Goal: Information Seeking & Learning: Check status

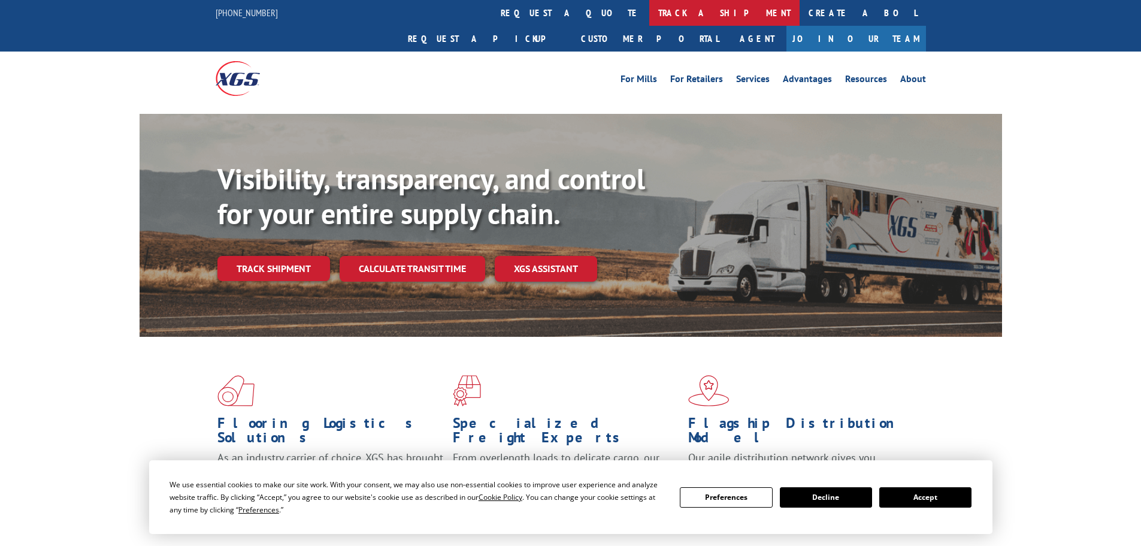
click at [649, 14] on link "track a shipment" at bounding box center [724, 13] width 150 height 26
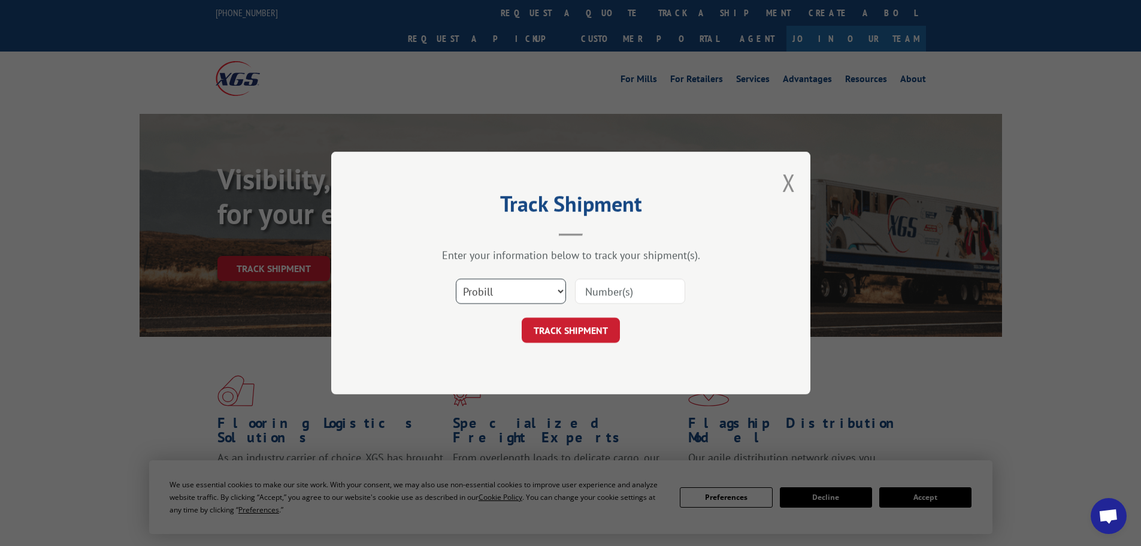
click at [504, 291] on select "Select category... Probill BOL PO" at bounding box center [511, 291] width 110 height 25
select select "po"
click at [456, 279] on select "Select category... Probill BOL PO" at bounding box center [511, 291] width 110 height 25
click at [605, 296] on input at bounding box center [630, 291] width 110 height 25
type input "25548771"
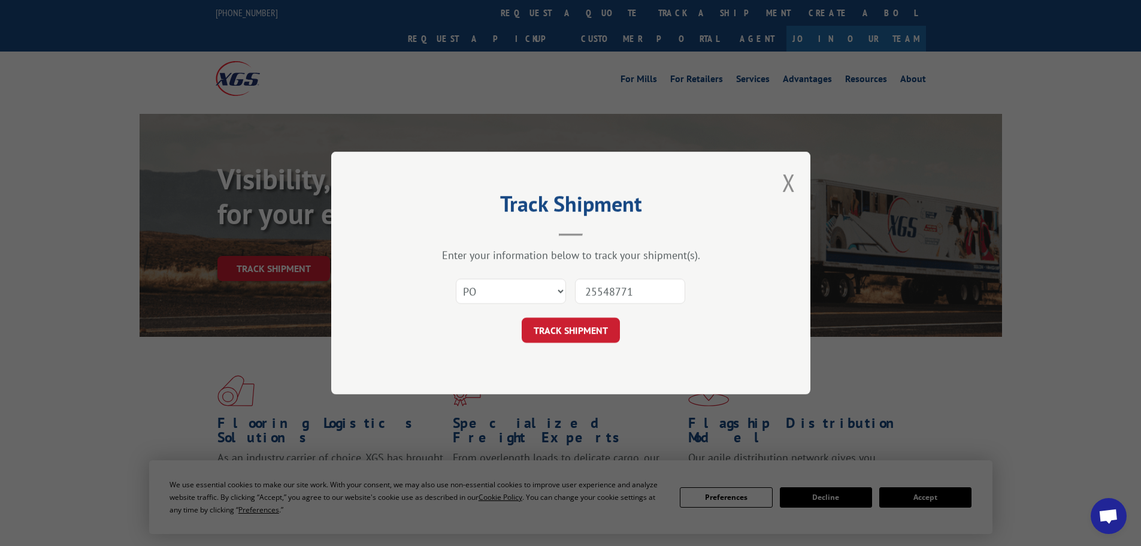
click at [522, 317] on button "TRACK SHIPMENT" at bounding box center [571, 329] width 98 height 25
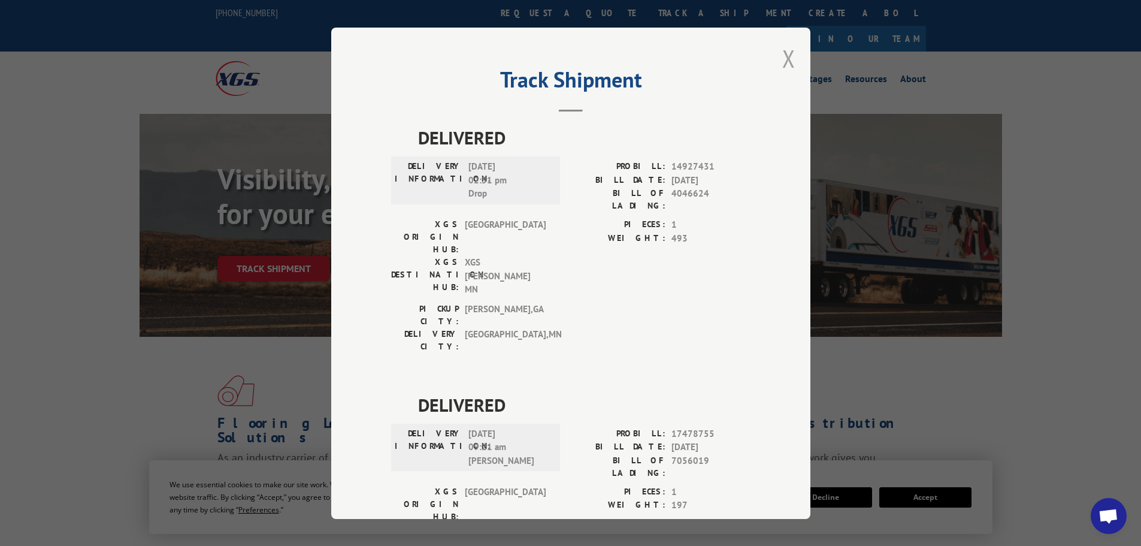
click at [782, 60] on button "Close modal" at bounding box center [788, 59] width 13 height 32
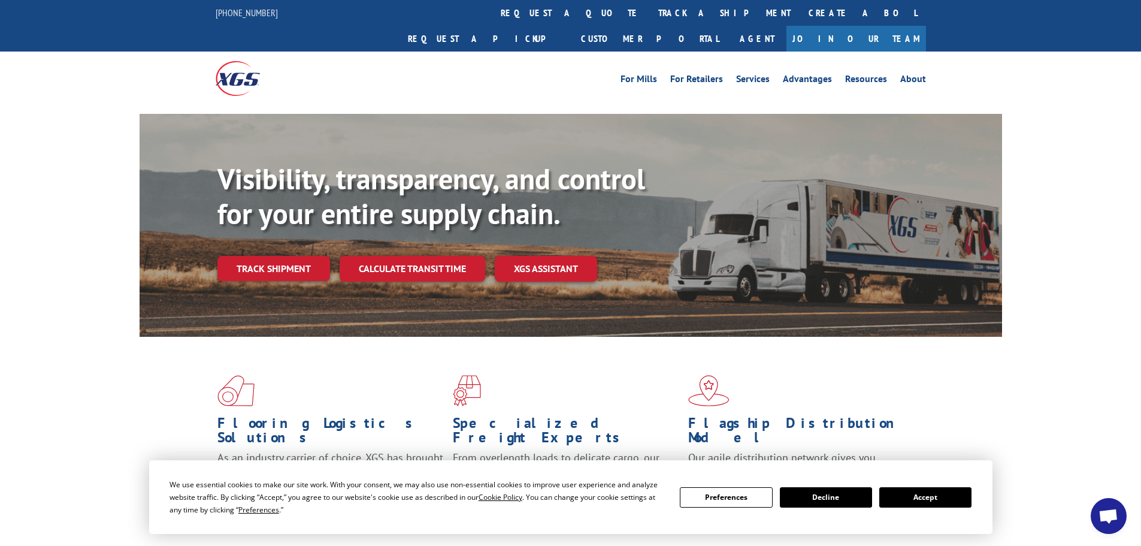
click at [649, 7] on link "track a shipment" at bounding box center [724, 13] width 150 height 26
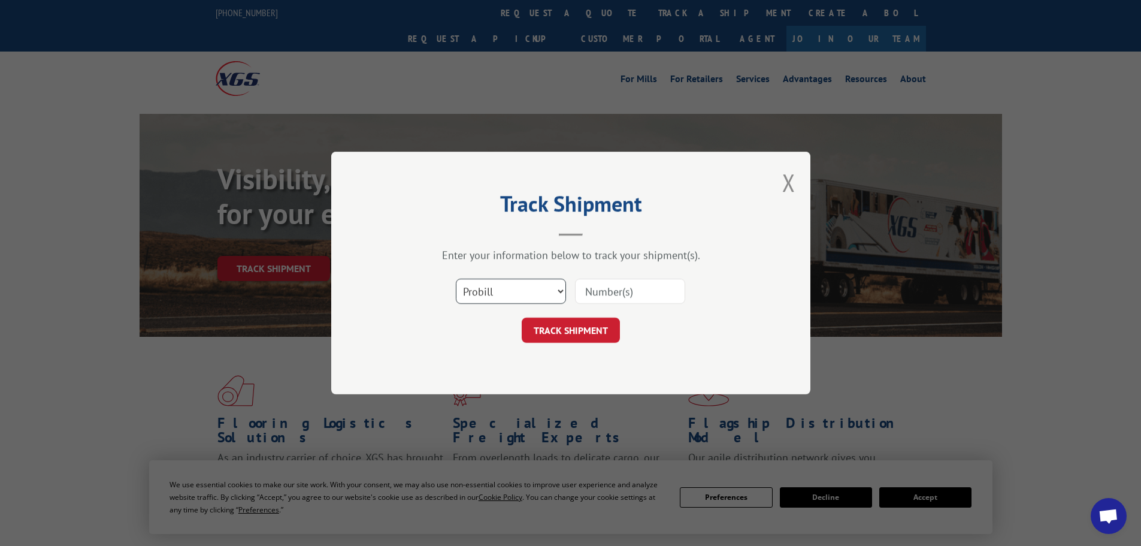
click at [510, 290] on select "Select category... Probill BOL PO" at bounding box center [511, 291] width 110 height 25
select select "po"
click at [456, 279] on select "Select category... Probill BOL PO" at bounding box center [511, 291] width 110 height 25
click at [587, 288] on input at bounding box center [630, 291] width 110 height 25
type input "25548799"
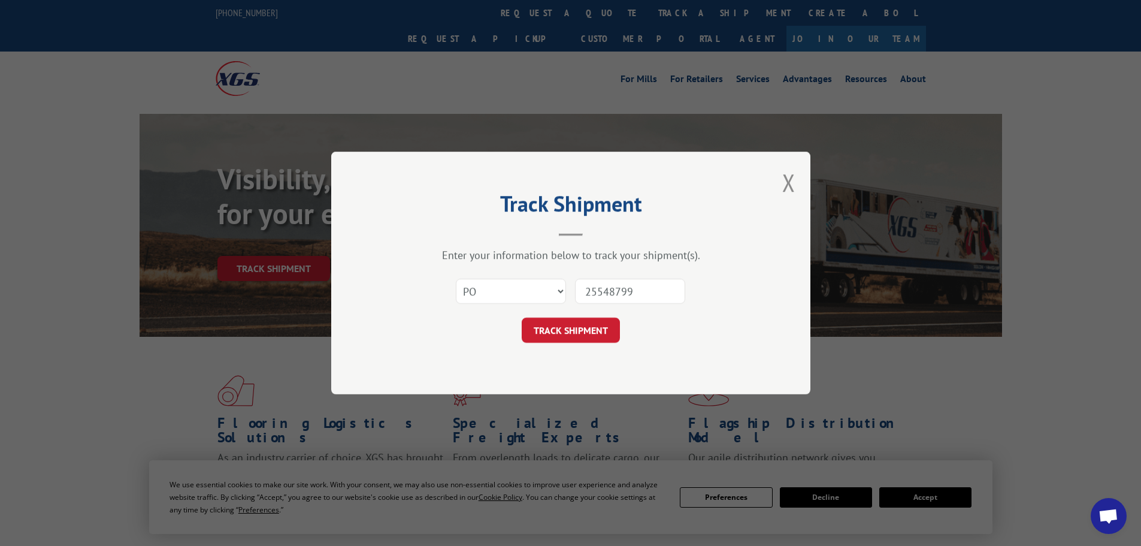
click button "TRACK SHIPMENT" at bounding box center [571, 329] width 98 height 25
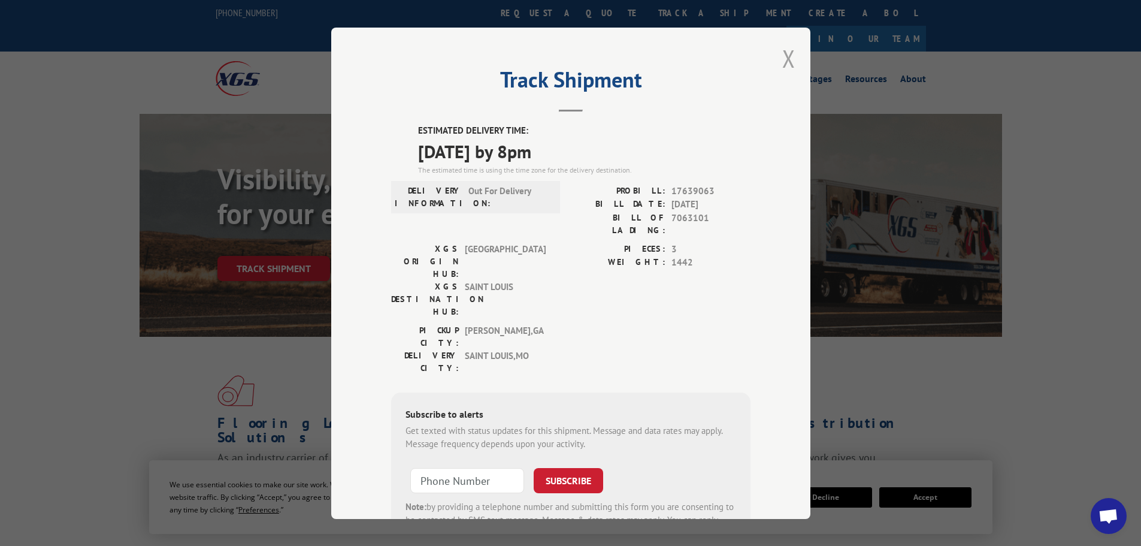
click at [782, 59] on button "Close modal" at bounding box center [788, 59] width 13 height 32
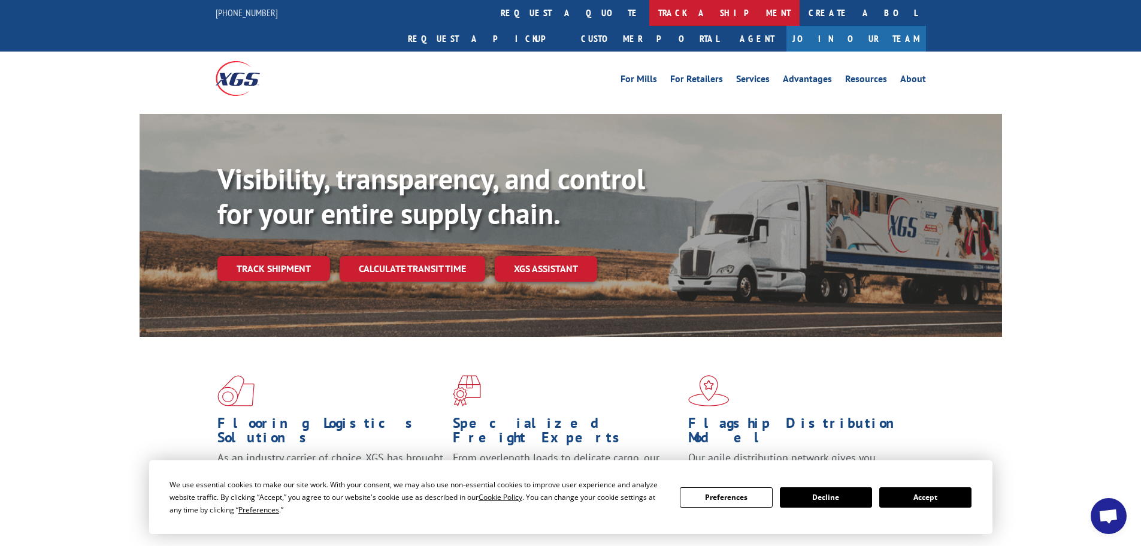
click at [649, 11] on link "track a shipment" at bounding box center [724, 13] width 150 height 26
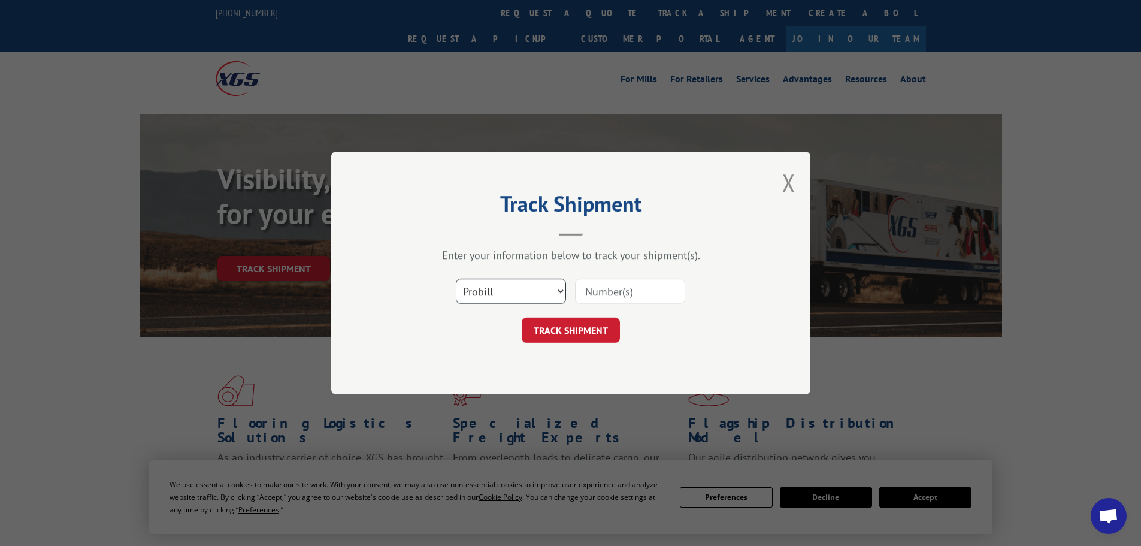
click at [513, 291] on select "Select category... Probill BOL PO" at bounding box center [511, 291] width 110 height 25
select select "po"
click at [456, 279] on select "Select category... Probill BOL PO" at bounding box center [511, 291] width 110 height 25
click at [604, 285] on input at bounding box center [630, 291] width 110 height 25
type input "25548849"
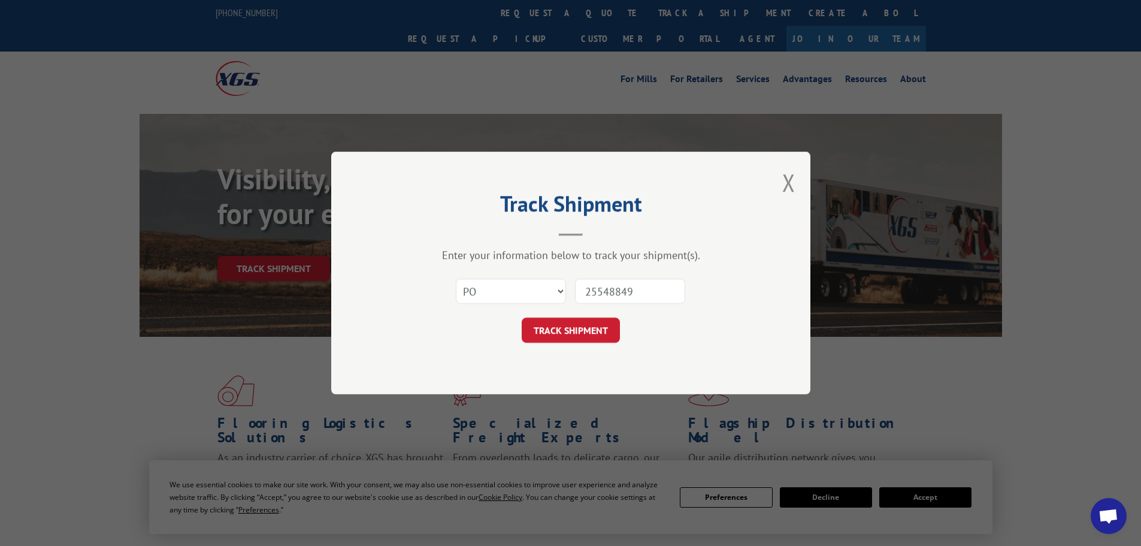
click at [522, 317] on button "TRACK SHIPMENT" at bounding box center [571, 329] width 98 height 25
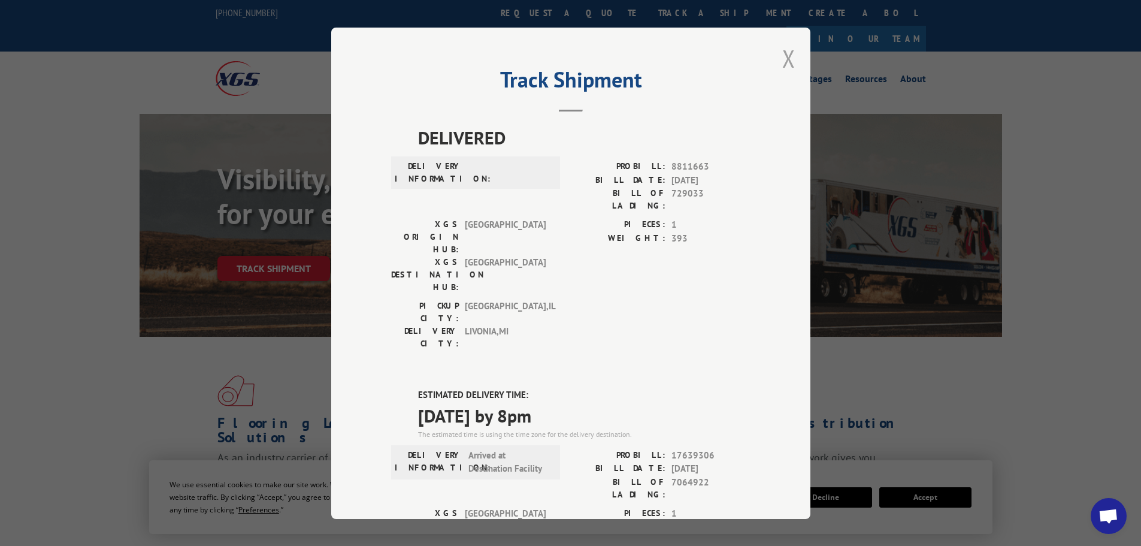
click at [783, 59] on button "Close modal" at bounding box center [788, 59] width 13 height 32
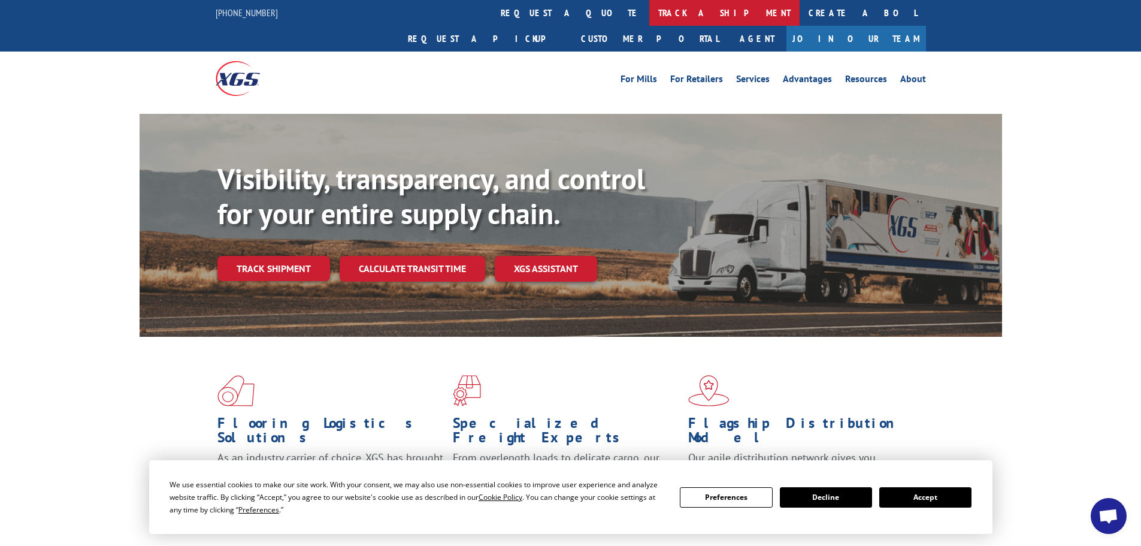
click at [649, 3] on link "track a shipment" at bounding box center [724, 13] width 150 height 26
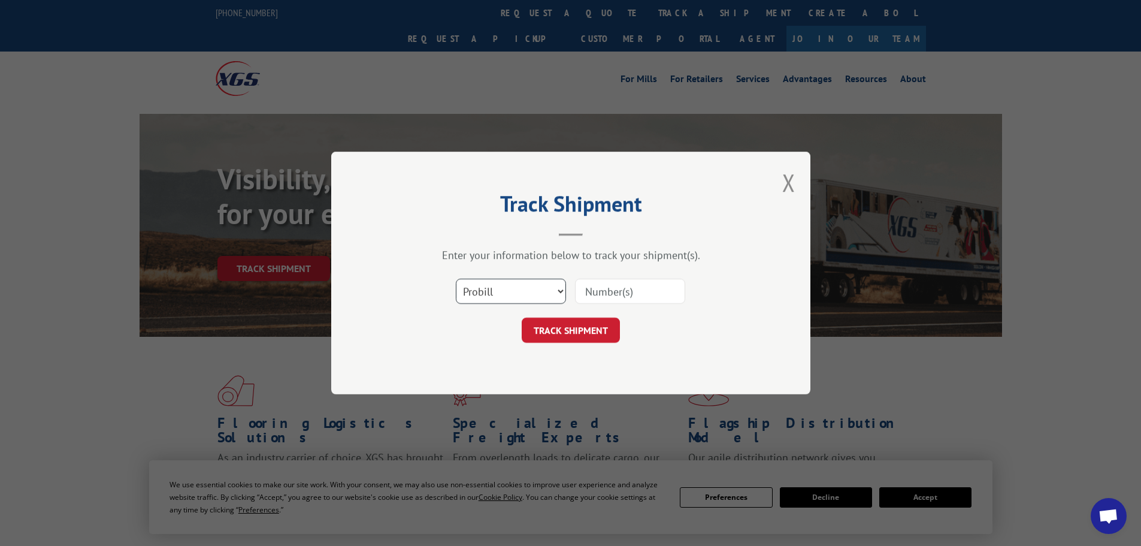
click at [479, 289] on select "Select category... Probill BOL PO" at bounding box center [511, 291] width 110 height 25
select select "po"
click at [456, 279] on select "Select category... Probill BOL PO" at bounding box center [511, 291] width 110 height 25
click at [633, 297] on input at bounding box center [630, 291] width 110 height 25
type input "25548822"
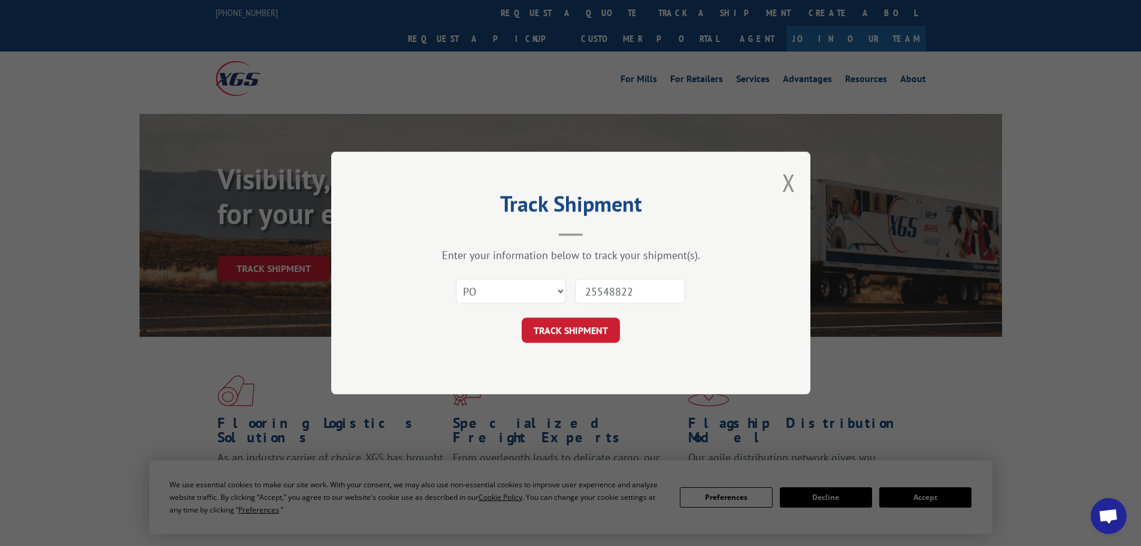
click at [522, 317] on button "TRACK SHIPMENT" at bounding box center [571, 329] width 98 height 25
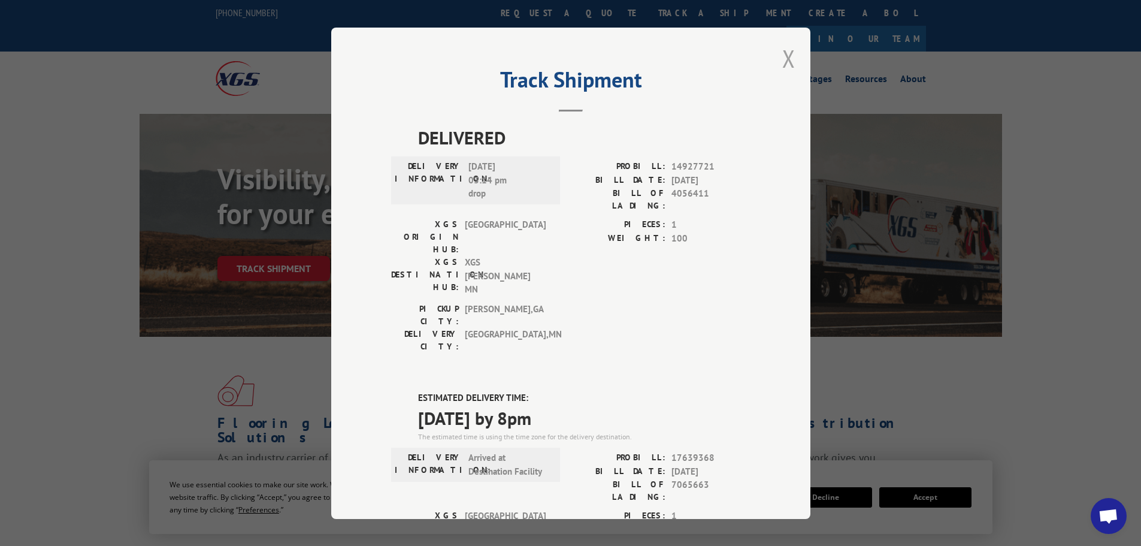
click at [785, 58] on button "Close modal" at bounding box center [788, 59] width 13 height 32
